Goal: Task Accomplishment & Management: Use online tool/utility

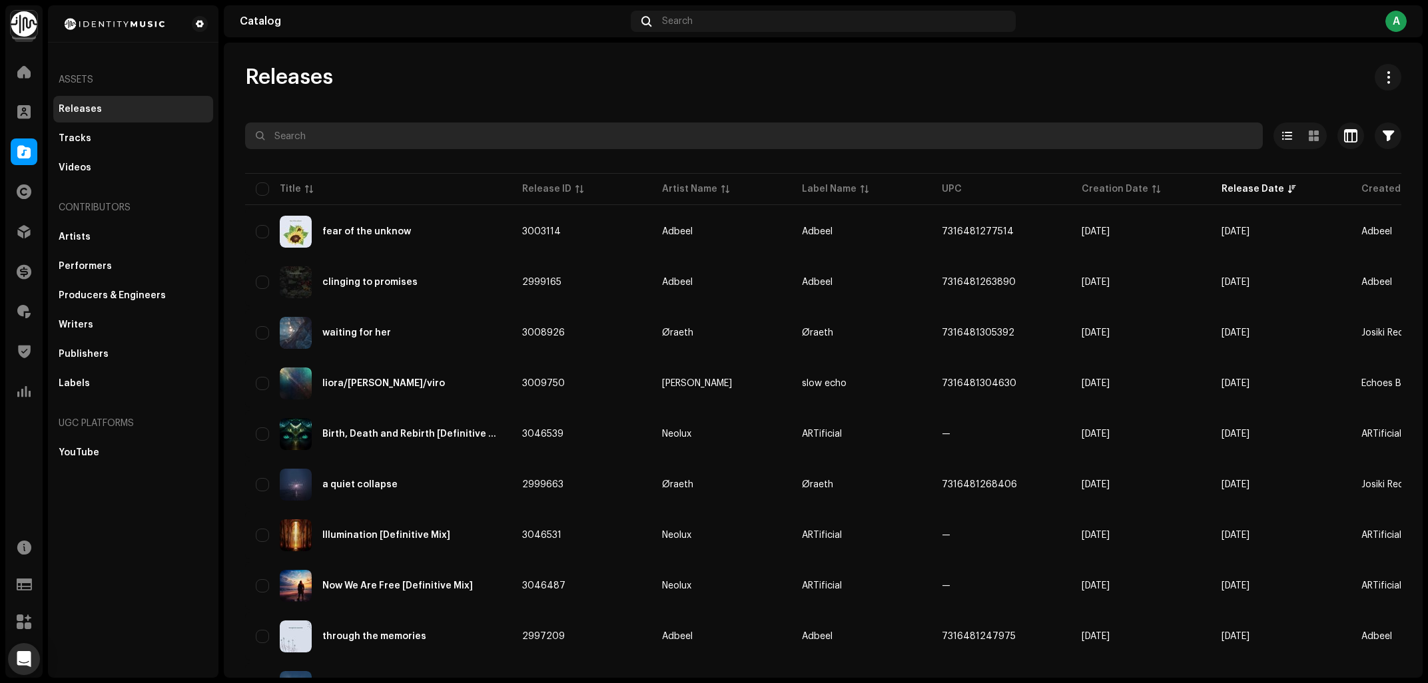
click at [428, 145] on input "text" at bounding box center [754, 136] width 1018 height 27
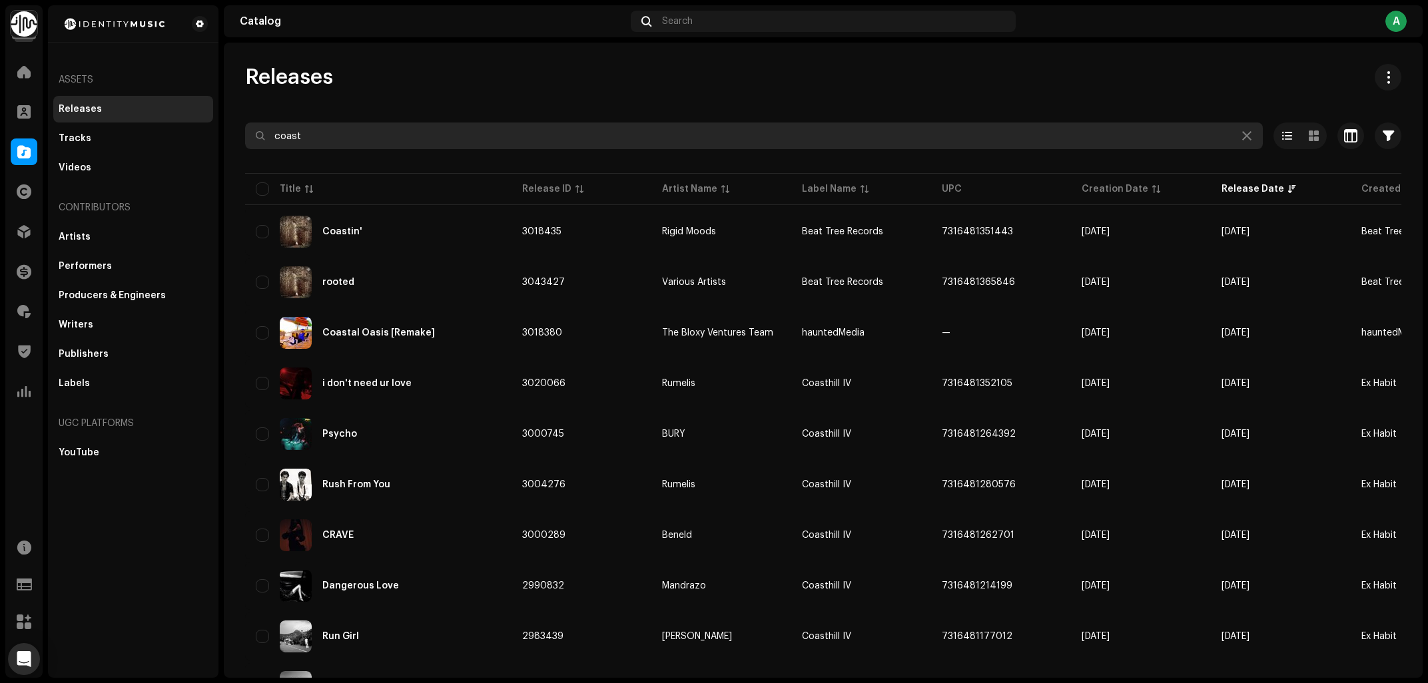
click at [356, 138] on input "coast" at bounding box center [754, 136] width 1018 height 27
type input "hotel pools"
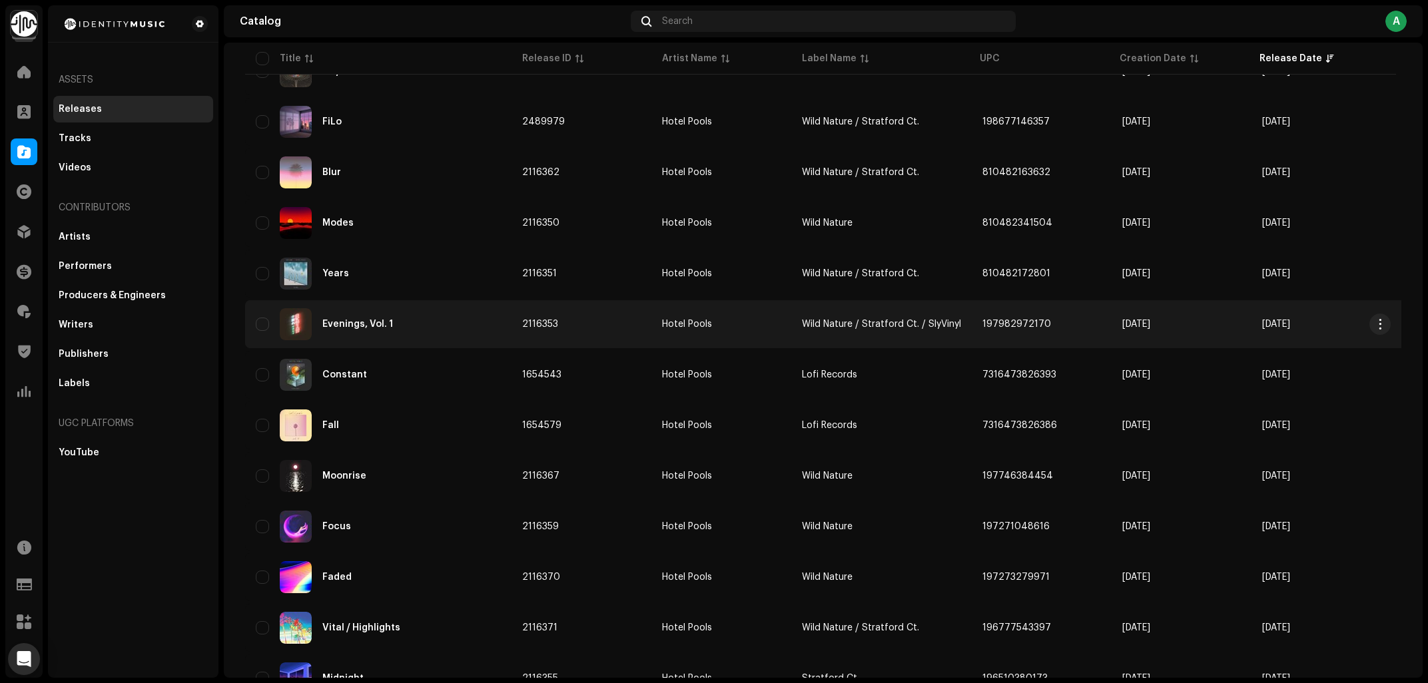
scroll to position [214, 0]
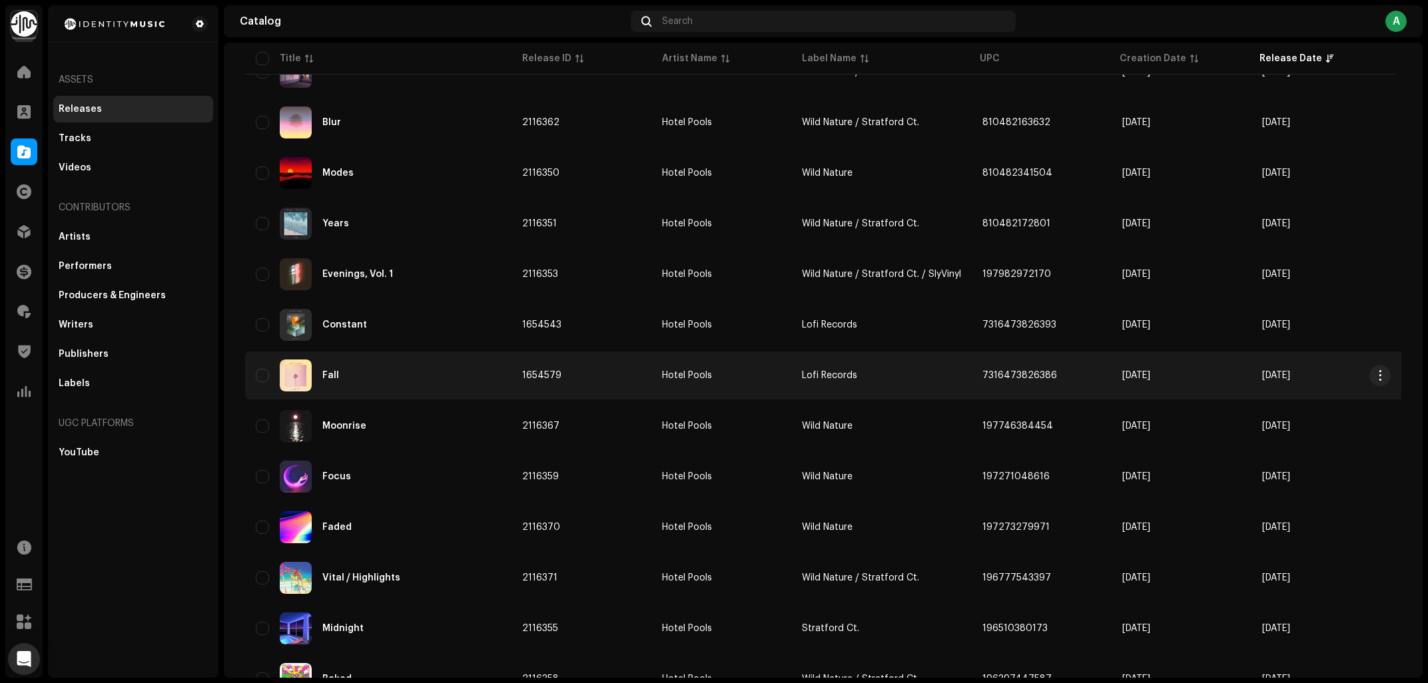
click at [466, 370] on div "Fall" at bounding box center [378, 376] width 245 height 32
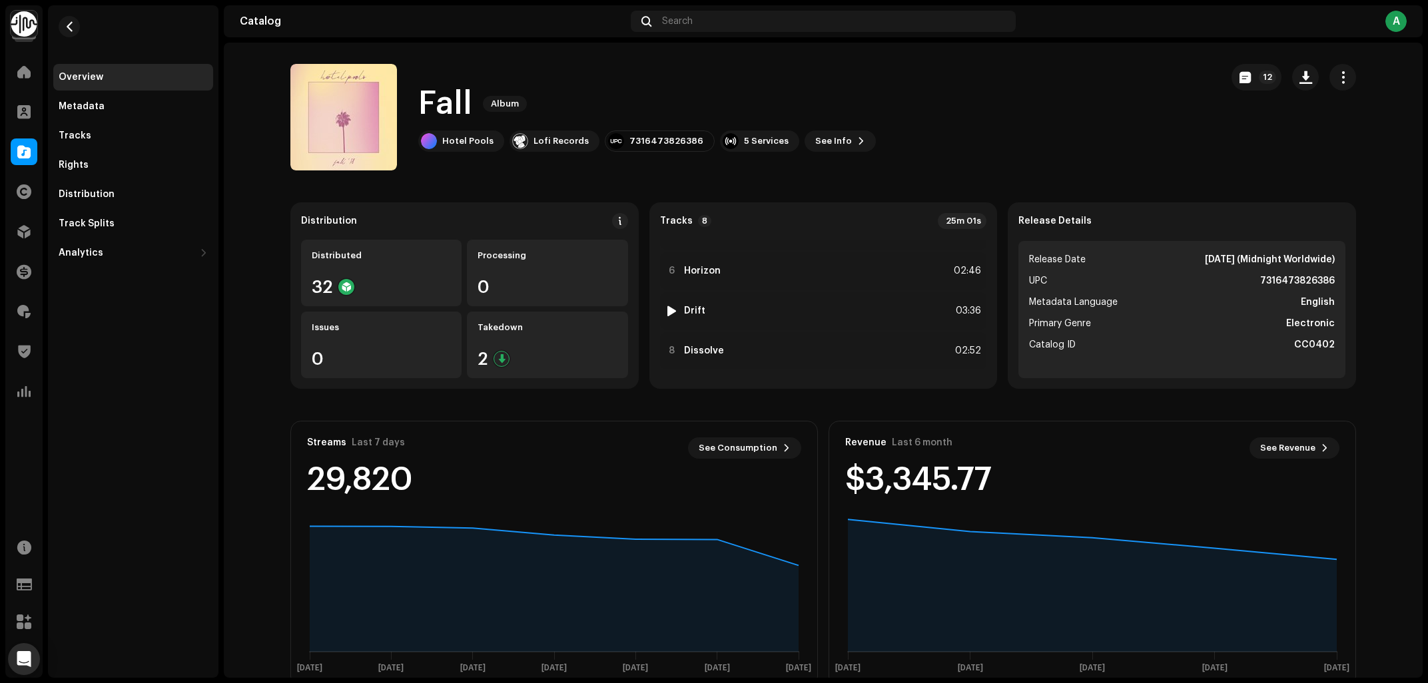
scroll to position [188, 0]
click at [69, 25] on span "button" at bounding box center [70, 26] width 10 height 11
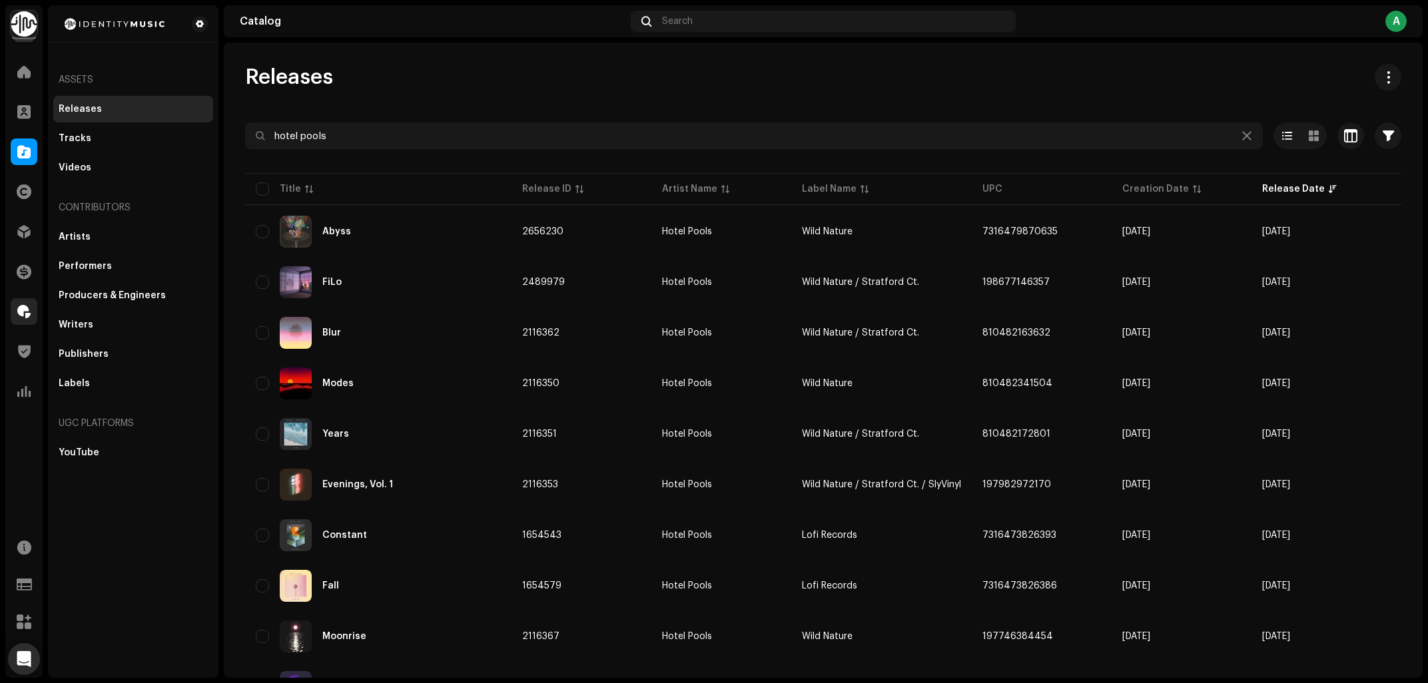
click at [24, 304] on div at bounding box center [24, 311] width 27 height 27
click at [23, 310] on span at bounding box center [23, 311] width 13 height 11
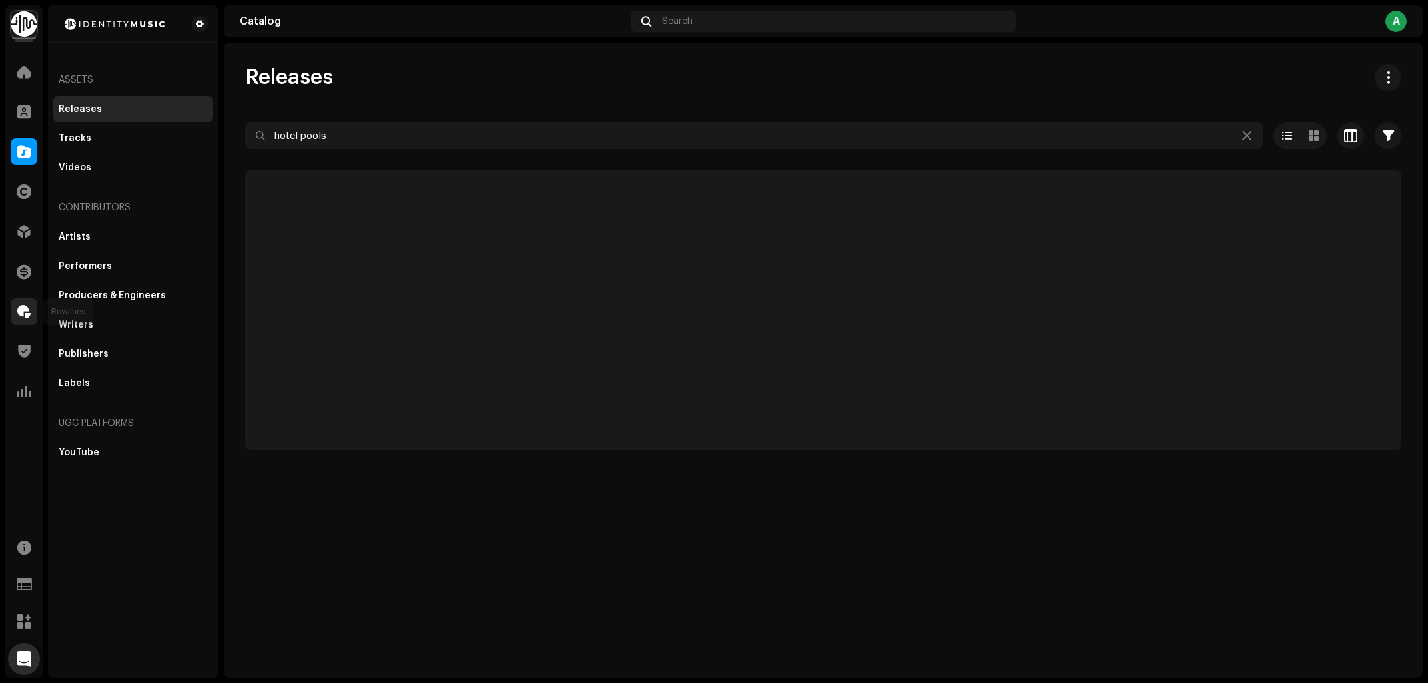
click at [17, 313] on div at bounding box center [24, 311] width 27 height 27
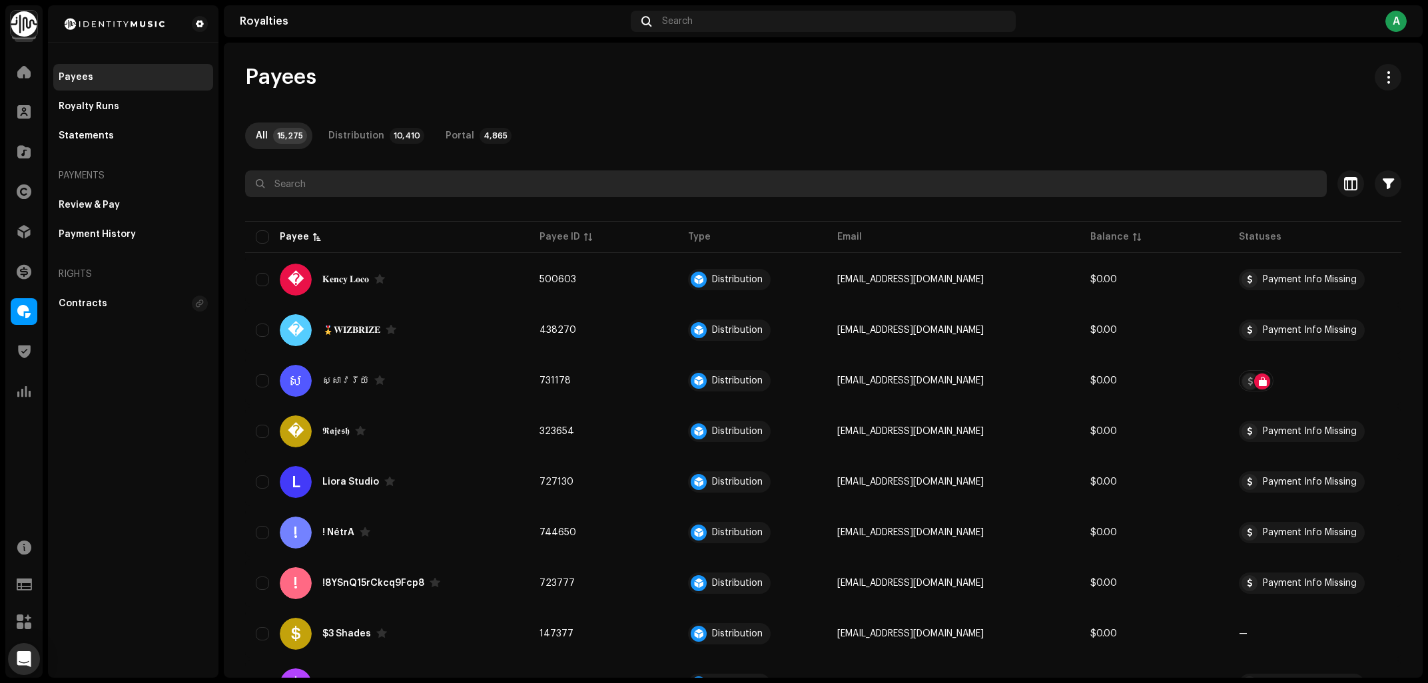
click at [402, 181] on input "text" at bounding box center [786, 184] width 1082 height 27
type input "hotel pools"
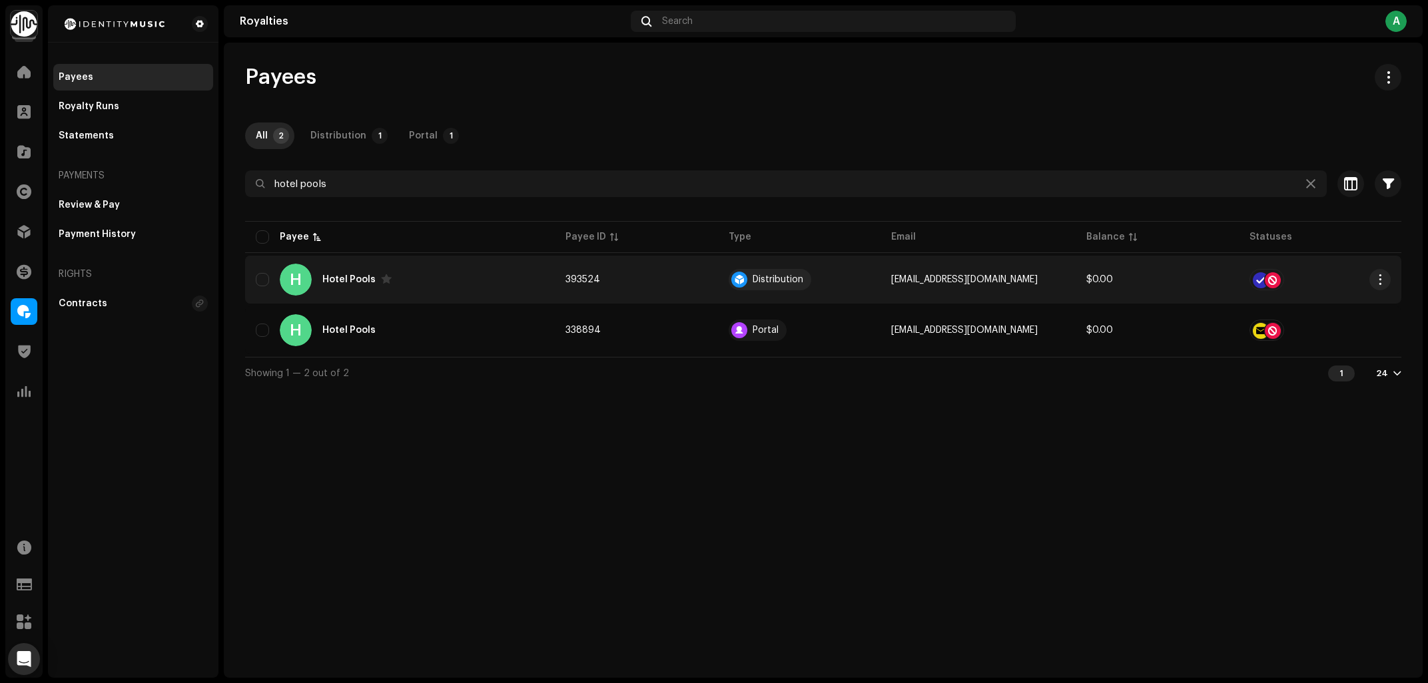
click at [461, 286] on div "H Hotel Pools" at bounding box center [400, 280] width 288 height 32
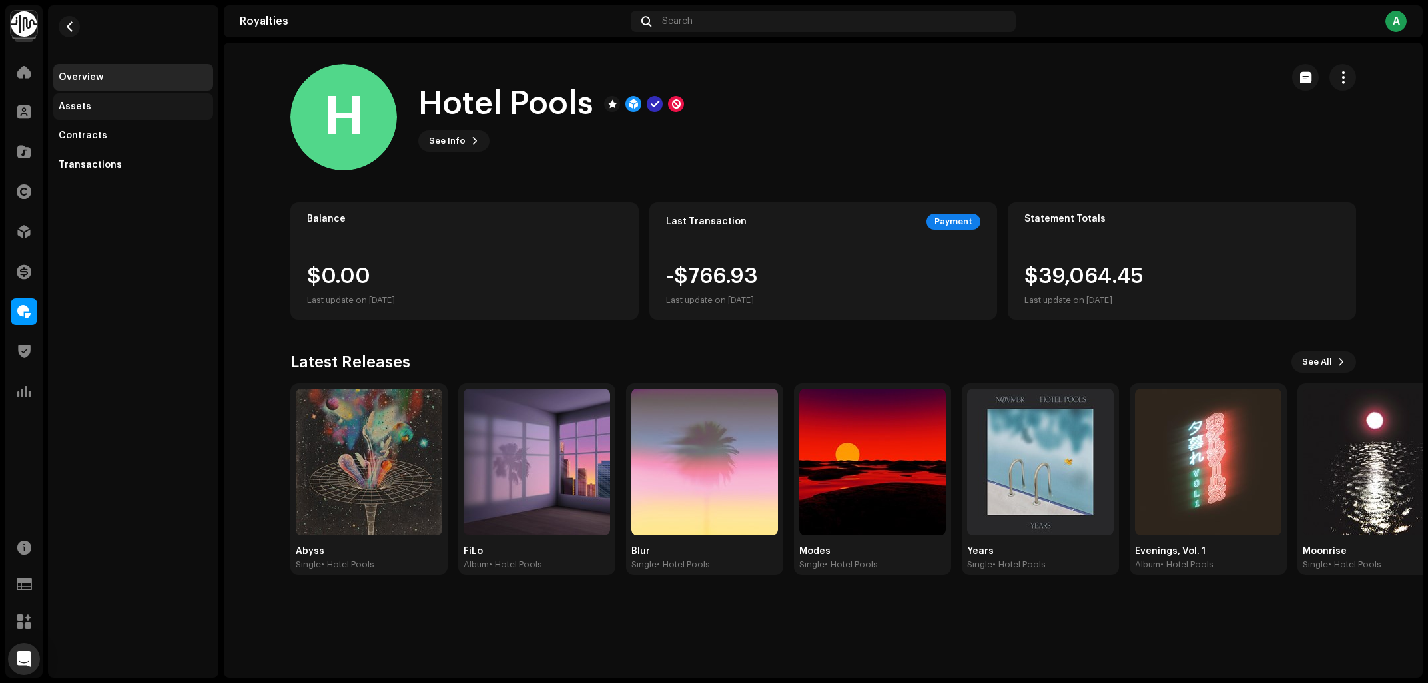
click at [77, 106] on div "Assets" at bounding box center [75, 106] width 33 height 11
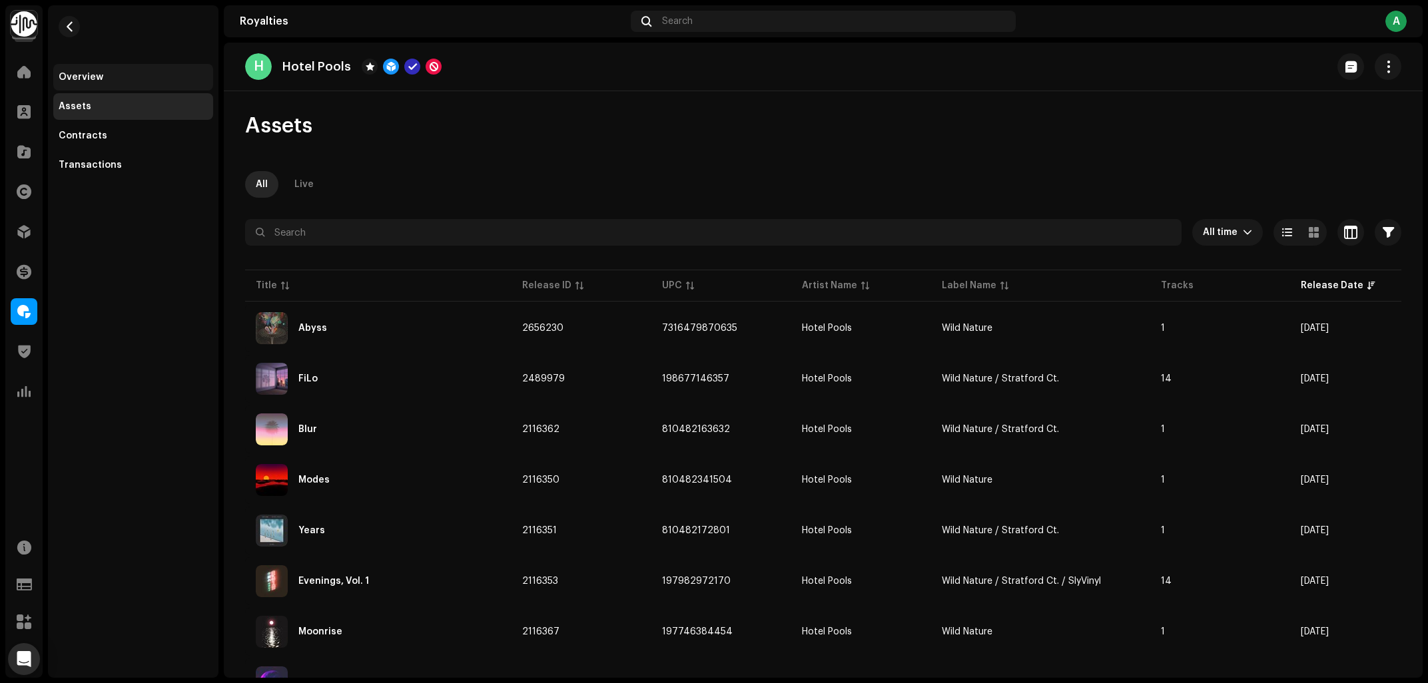
click at [107, 77] on div "Overview" at bounding box center [133, 77] width 149 height 11
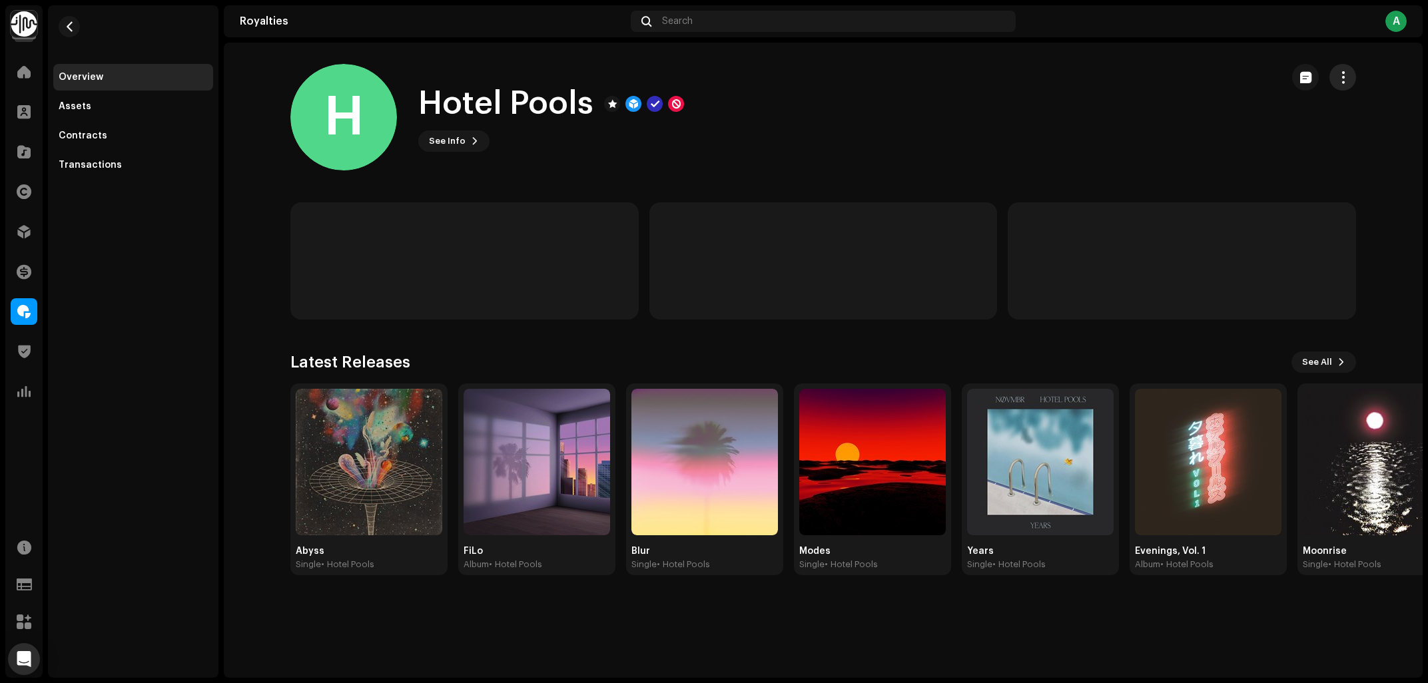
click at [1349, 76] on button "button" at bounding box center [1342, 77] width 27 height 27
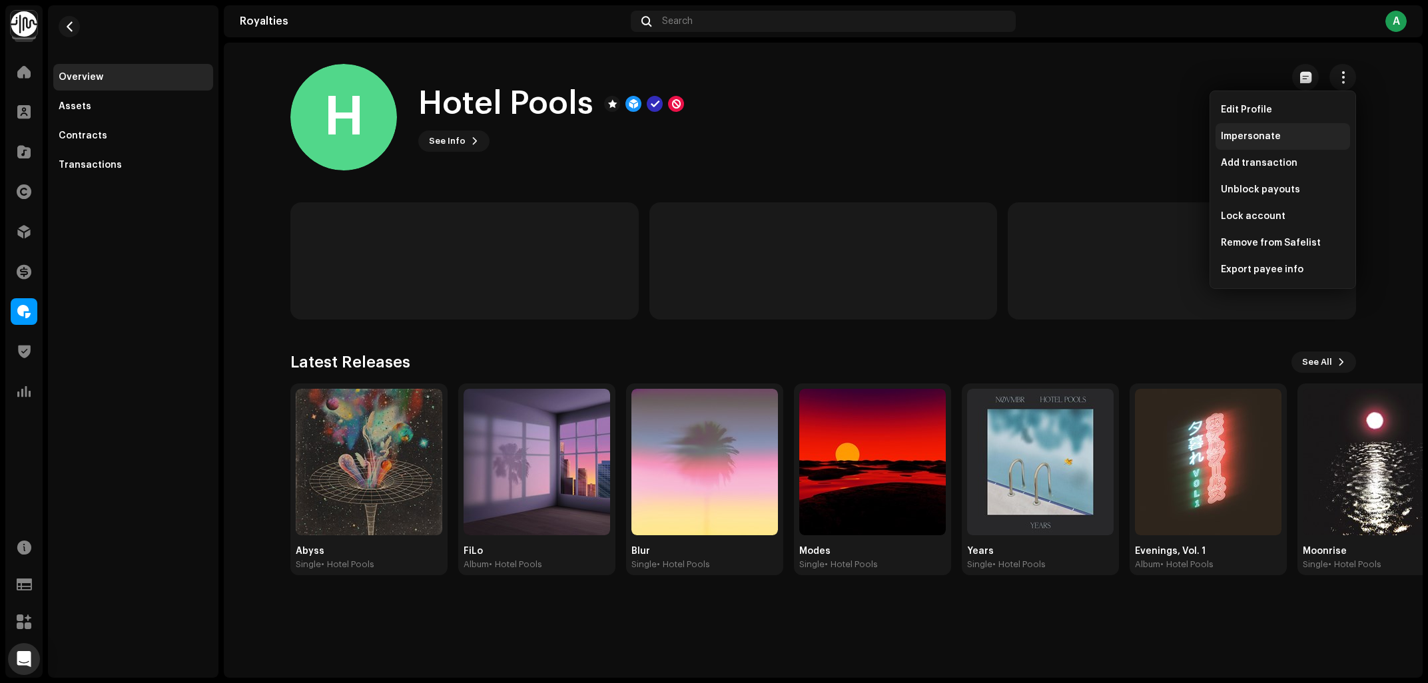
click at [1258, 139] on span "Impersonate" at bounding box center [1251, 136] width 60 height 11
